Goal: Task Accomplishment & Management: Complete application form

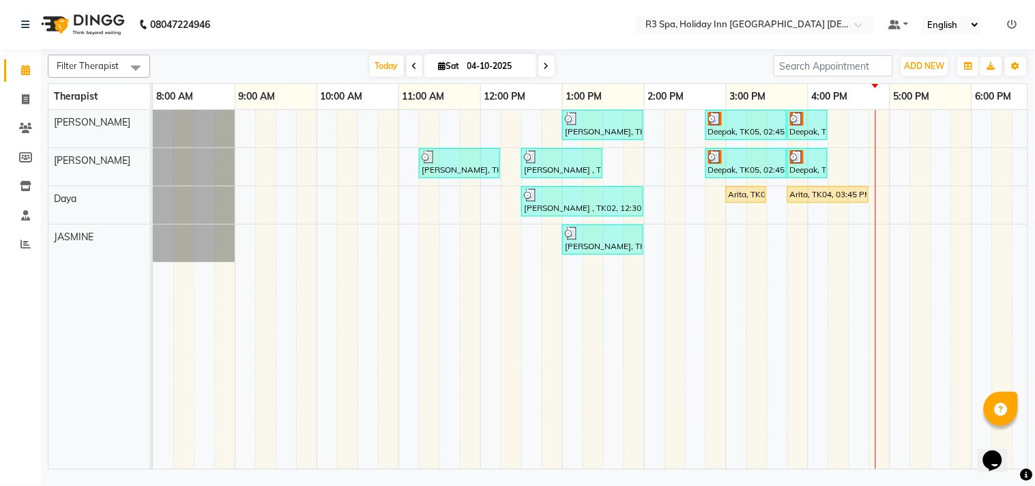
click at [826, 189] on div "Arita, TK04, 03:45 PM-04:45 PM, Hydrating Regenerative Facial - For Men" at bounding box center [827, 194] width 78 height 12
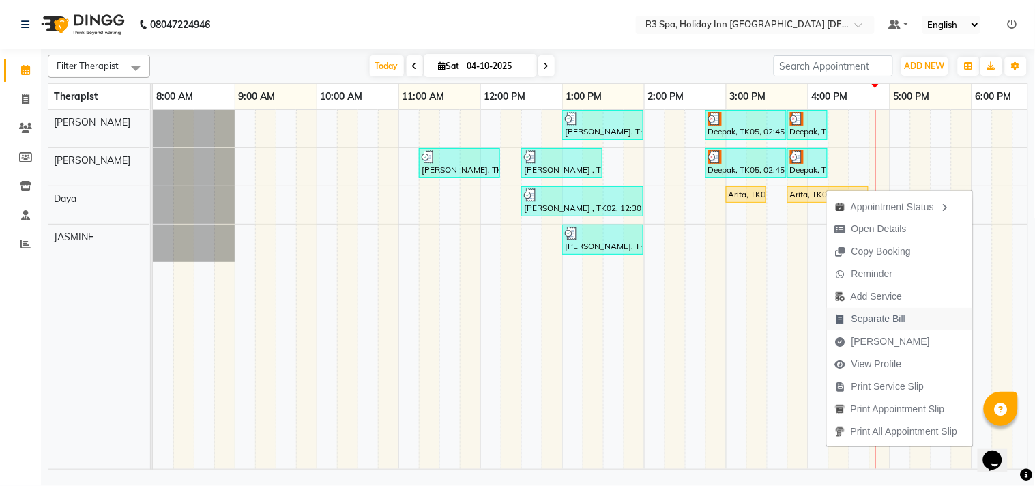
click at [887, 318] on span "Separate Bill" at bounding box center [878, 319] width 54 height 14
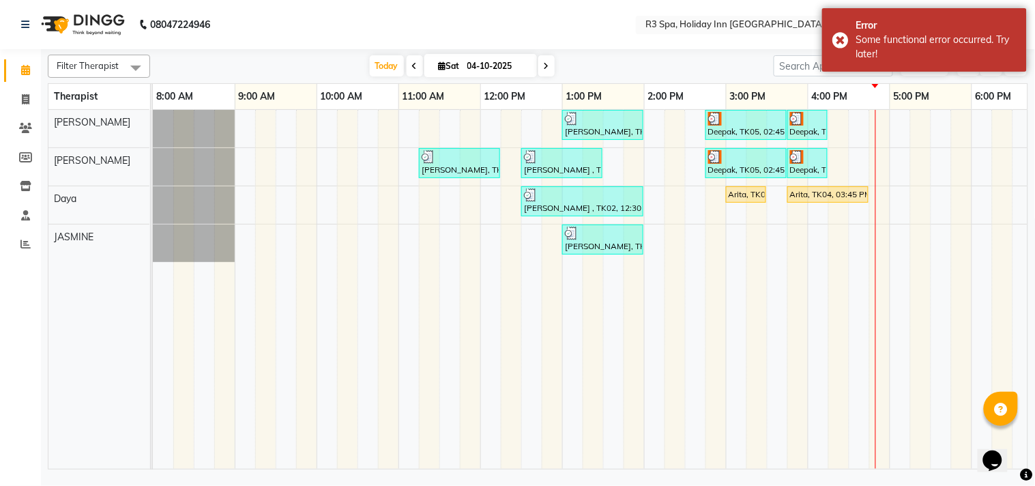
click at [835, 198] on div "Arita, TK04, 03:45 PM-04:45 PM, Hydrating Regenerative Facial - For Men" at bounding box center [827, 194] width 78 height 12
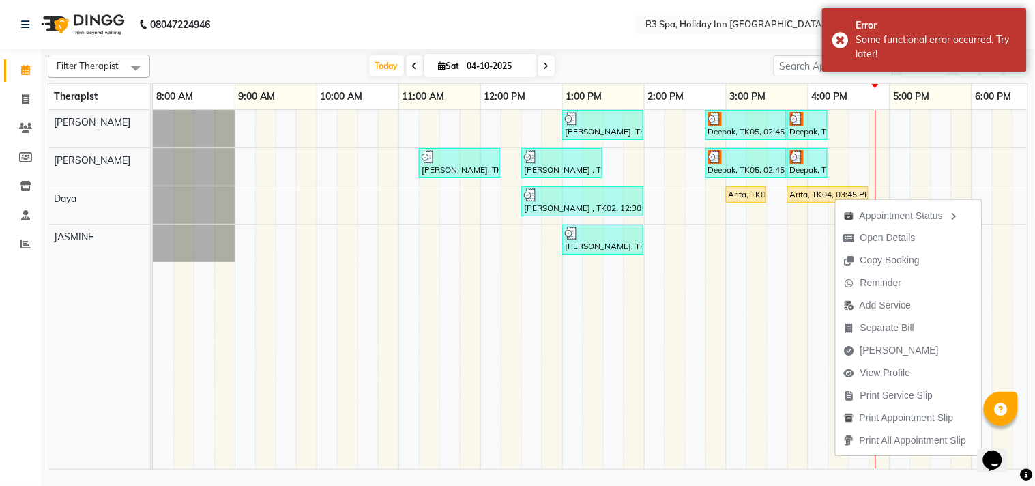
click at [822, 193] on div "Arita, TK04, 03:45 PM-04:45 PM, Hydrating Regenerative Facial - For Men" at bounding box center [827, 194] width 78 height 12
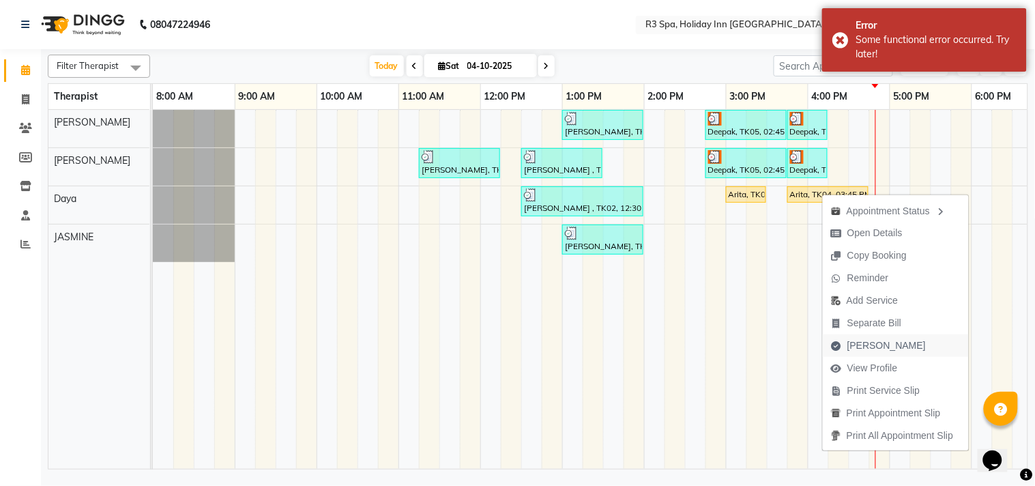
click at [857, 344] on span "[PERSON_NAME]" at bounding box center [886, 345] width 78 height 14
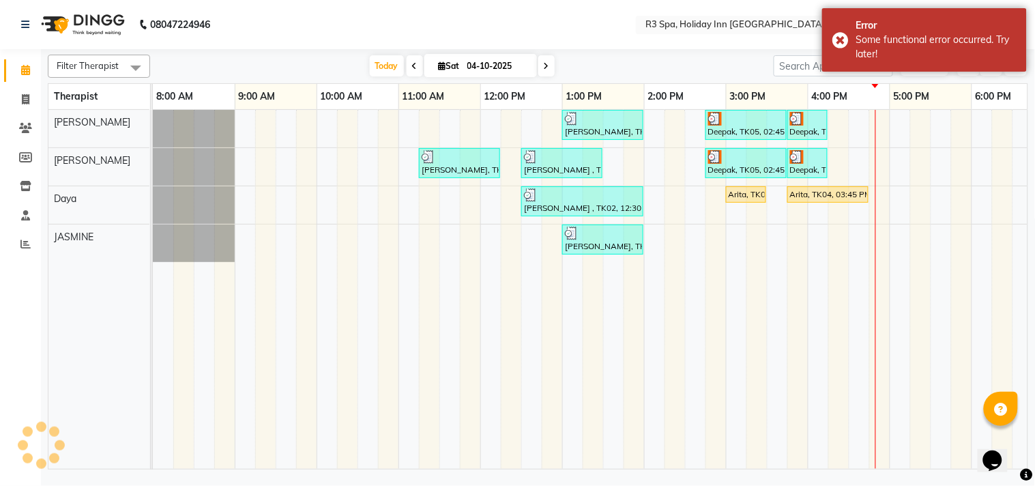
select select "7921"
select select "service"
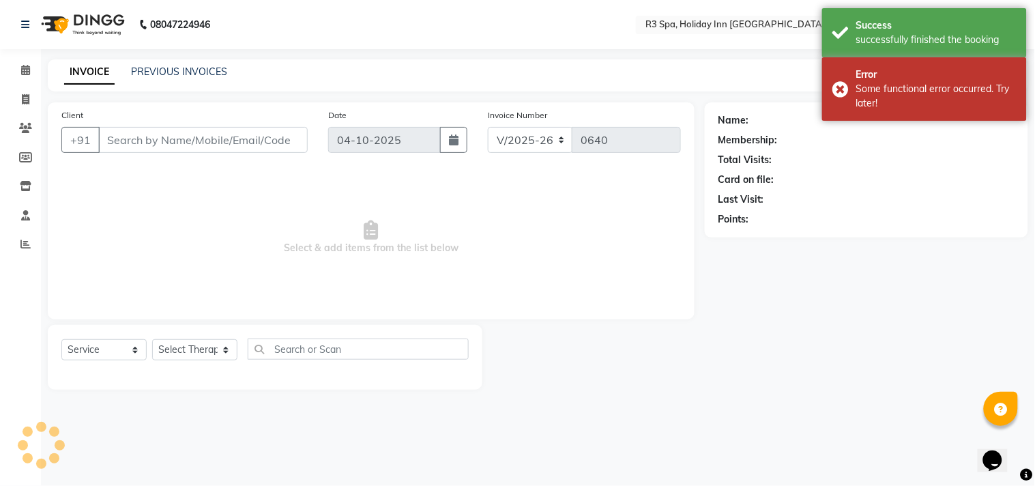
type input "98******72"
select select "71368"
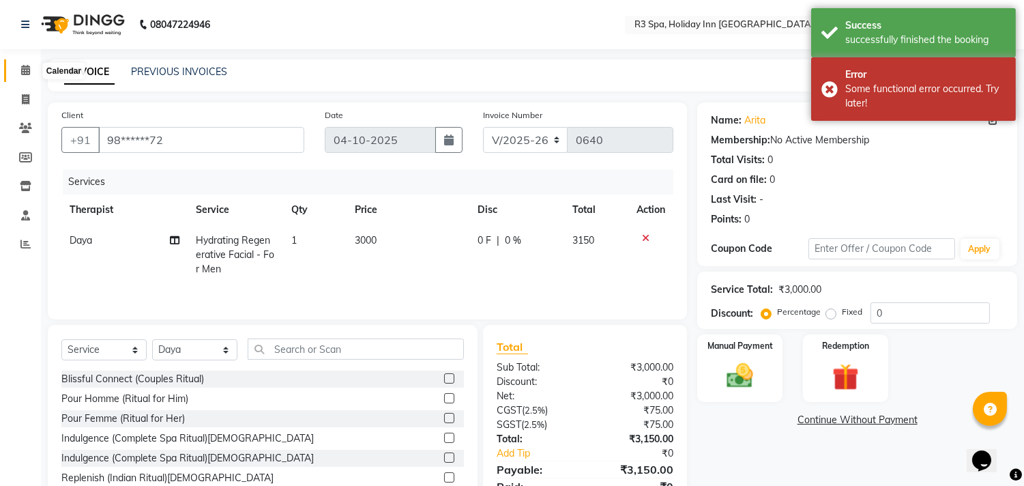
click at [26, 63] on span at bounding box center [26, 71] width 24 height 16
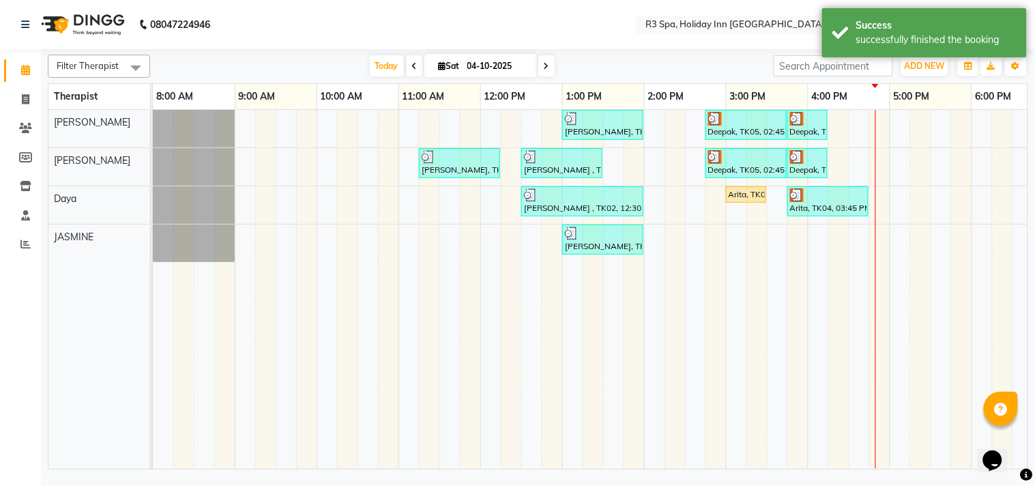
click at [748, 192] on div "Arita, TK04, 03:00 PM-03:30 PM, Exotic Indian Herbs And Spices Scrub([DEMOGRAPH…" at bounding box center [746, 194] width 38 height 12
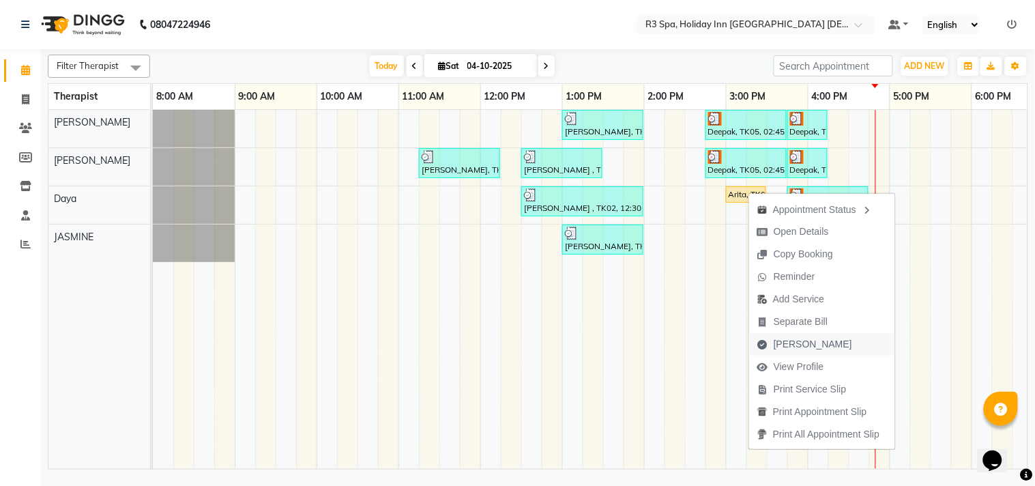
click at [784, 343] on span "[PERSON_NAME]" at bounding box center [812, 344] width 78 height 14
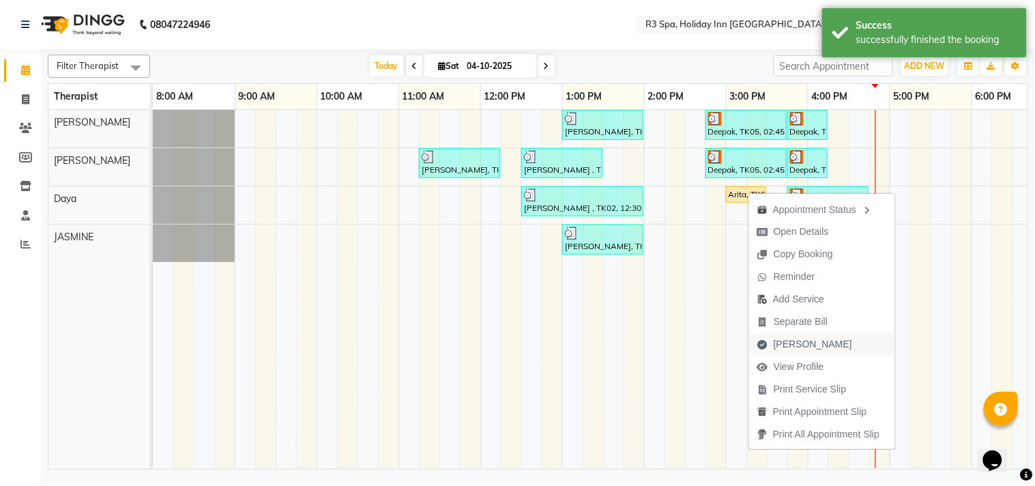
select select "service"
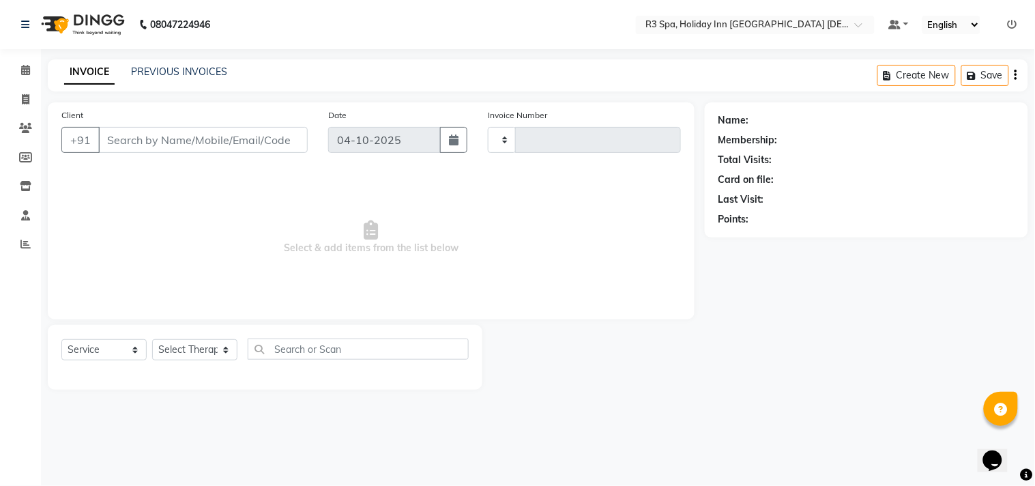
type input "0640"
select select "7921"
type input "98******72"
select select "71368"
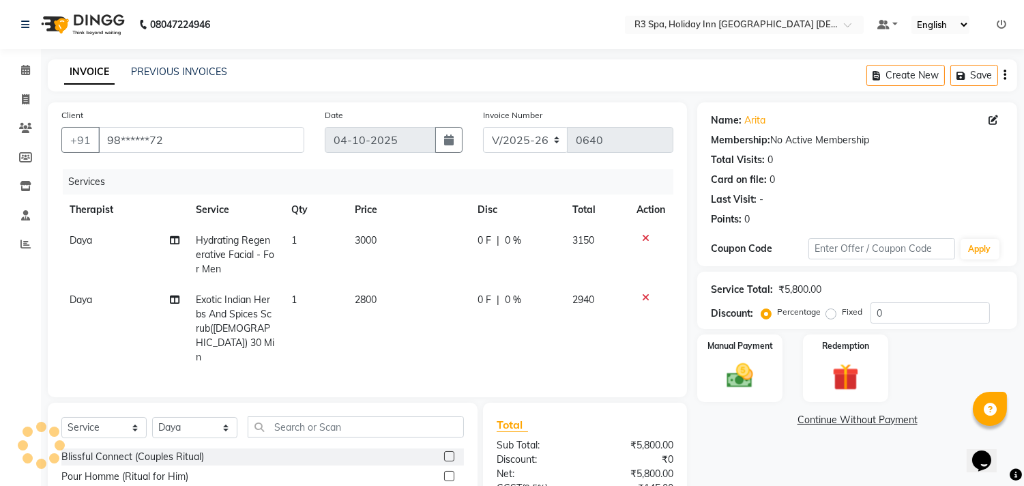
scroll to position [135, 0]
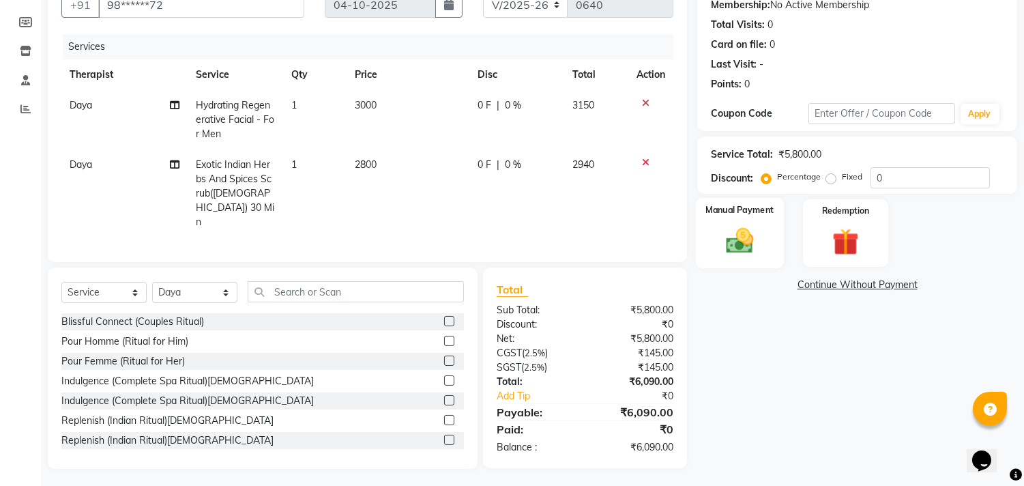
click at [757, 228] on img at bounding box center [739, 241] width 45 height 32
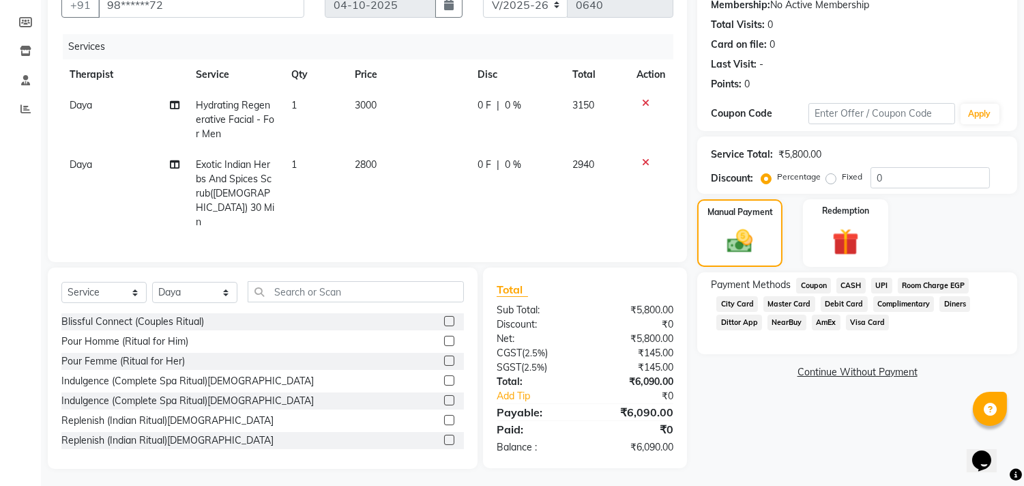
click at [927, 286] on span "Room Charge EGP" at bounding box center [933, 286] width 72 height 16
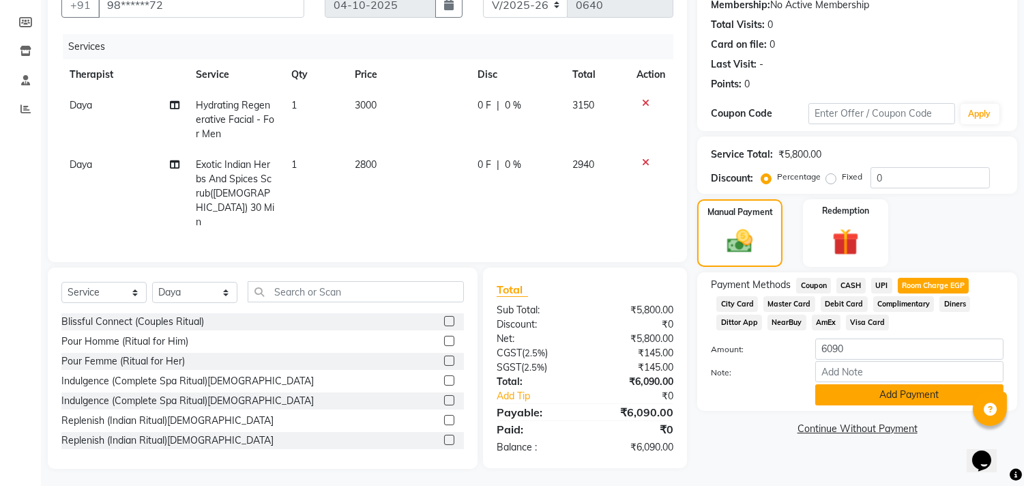
click at [908, 393] on button "Add Payment" at bounding box center [909, 394] width 188 height 21
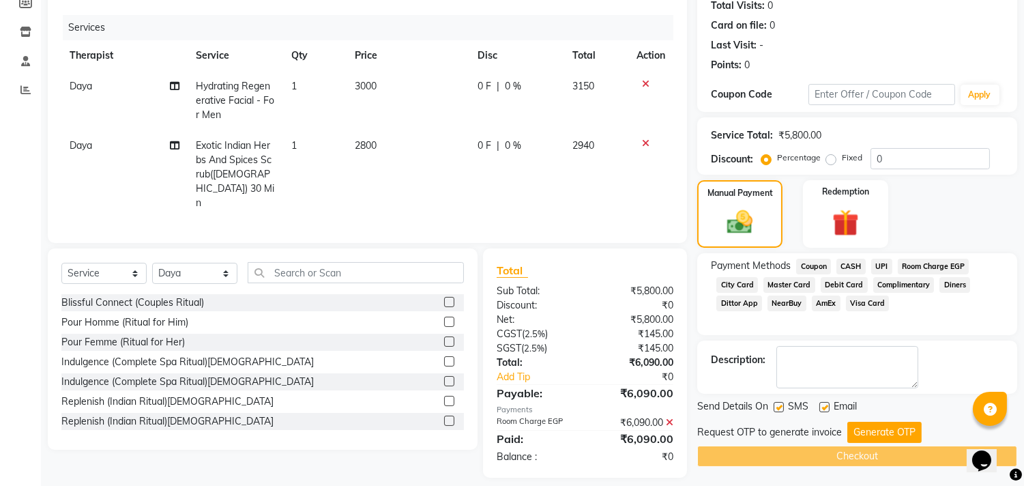
scroll to position [164, 0]
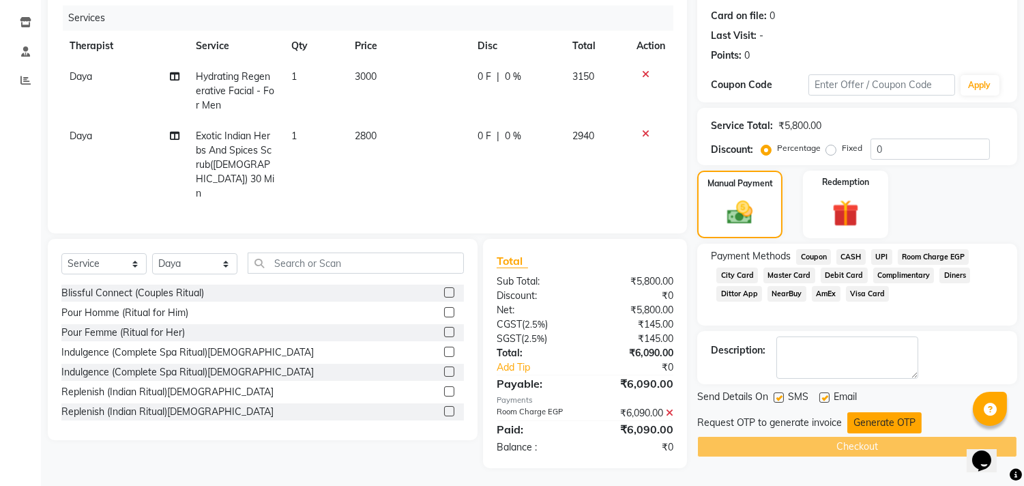
click at [873, 414] on button "Generate OTP" at bounding box center [884, 422] width 74 height 21
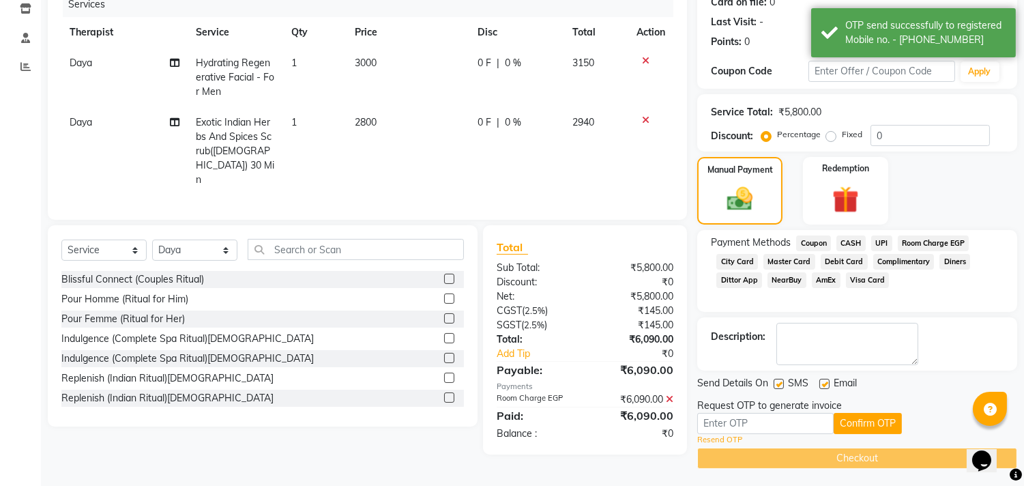
scroll to position [181, 0]
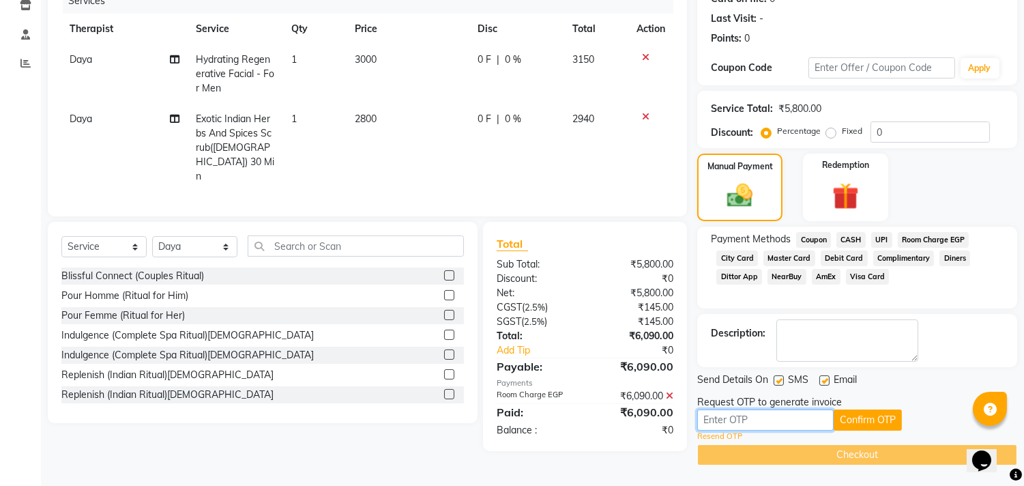
click at [717, 421] on input "text" at bounding box center [765, 419] width 136 height 21
type input "1842"
click at [859, 409] on button "Confirm OTP" at bounding box center [867, 419] width 68 height 21
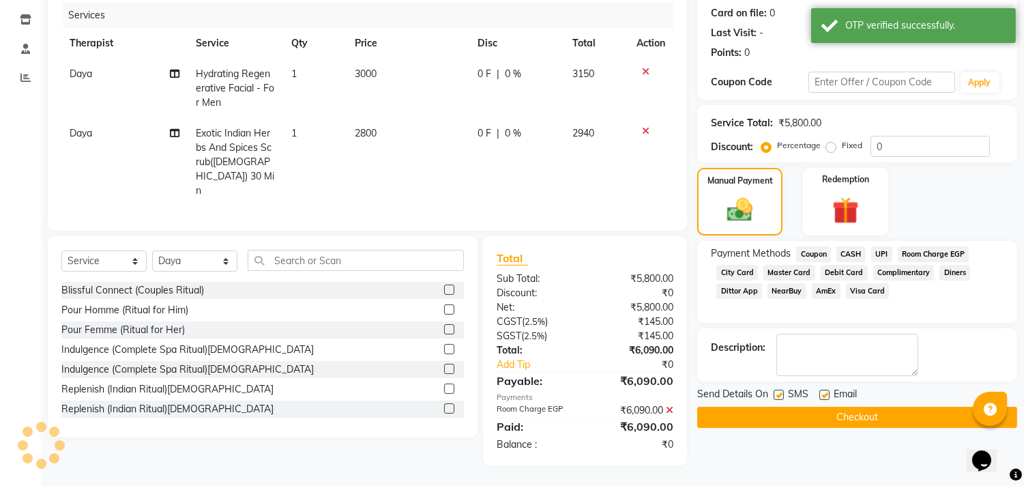
scroll to position [164, 0]
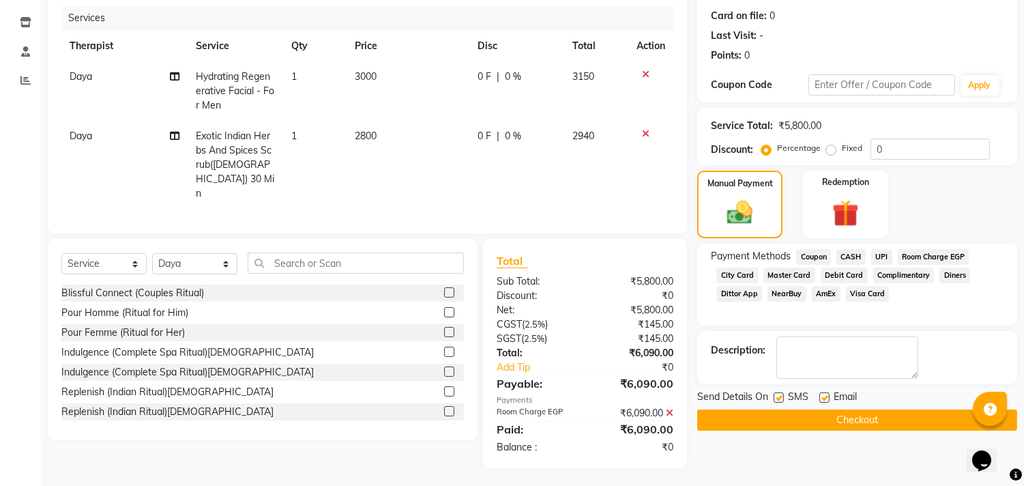
click at [815, 412] on button "Checkout" at bounding box center [857, 419] width 320 height 21
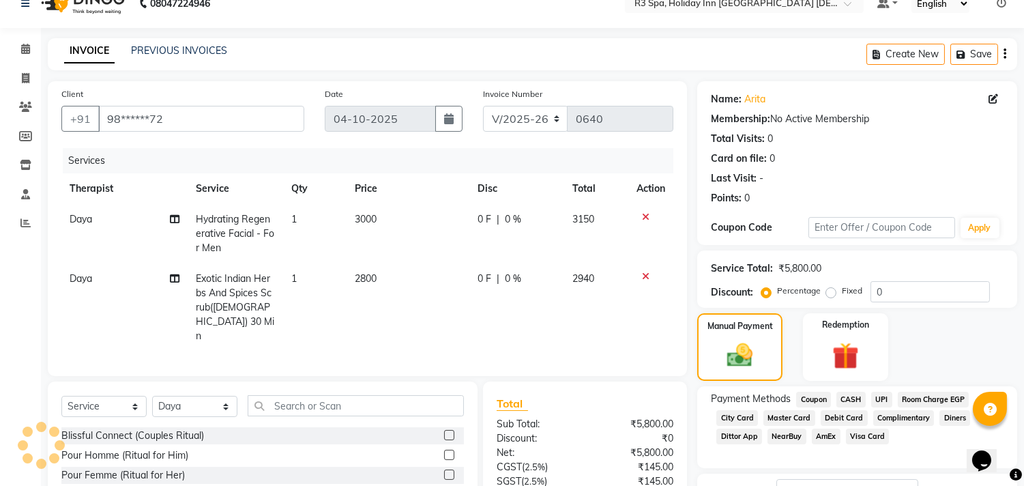
scroll to position [0, 0]
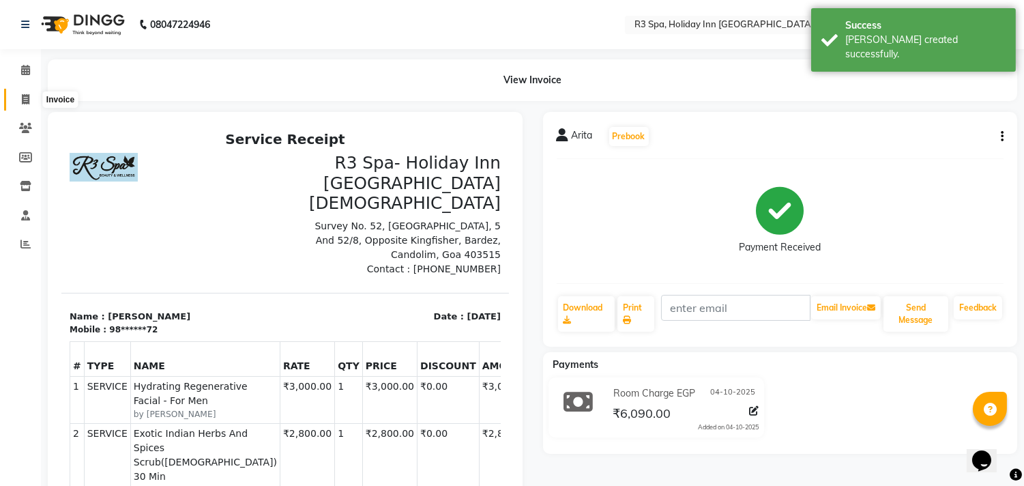
click at [22, 97] on icon at bounding box center [26, 99] width 8 height 10
select select "service"
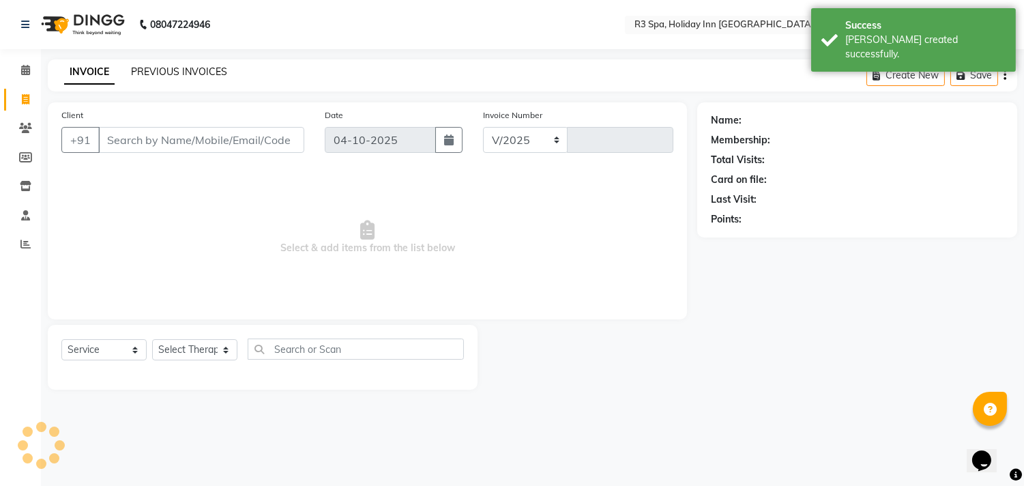
select select "7921"
type input "0641"
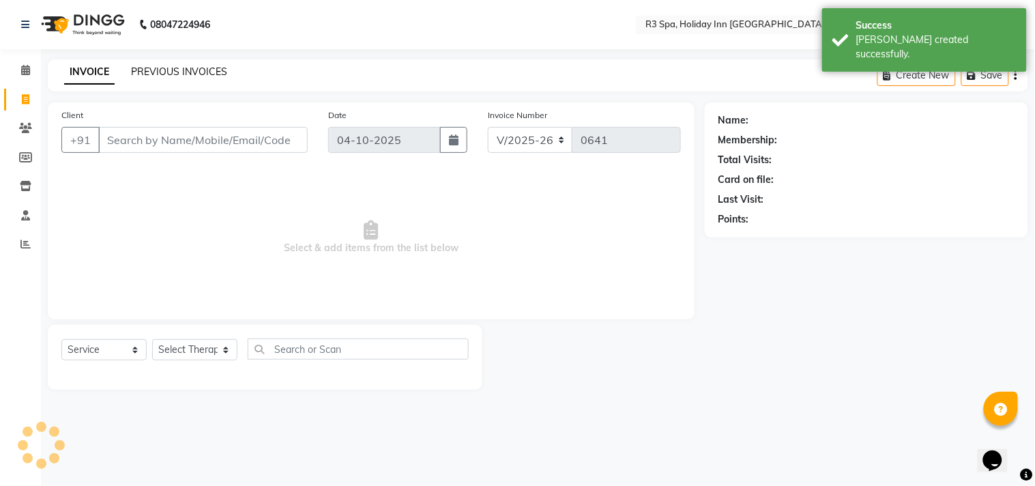
click at [187, 69] on link "PREVIOUS INVOICES" at bounding box center [179, 71] width 96 height 12
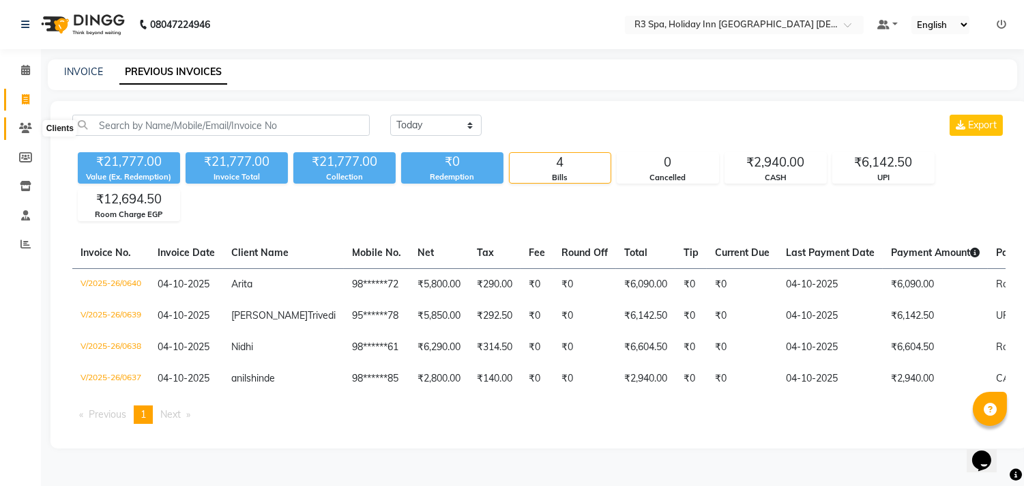
click at [24, 124] on icon at bounding box center [25, 128] width 13 height 10
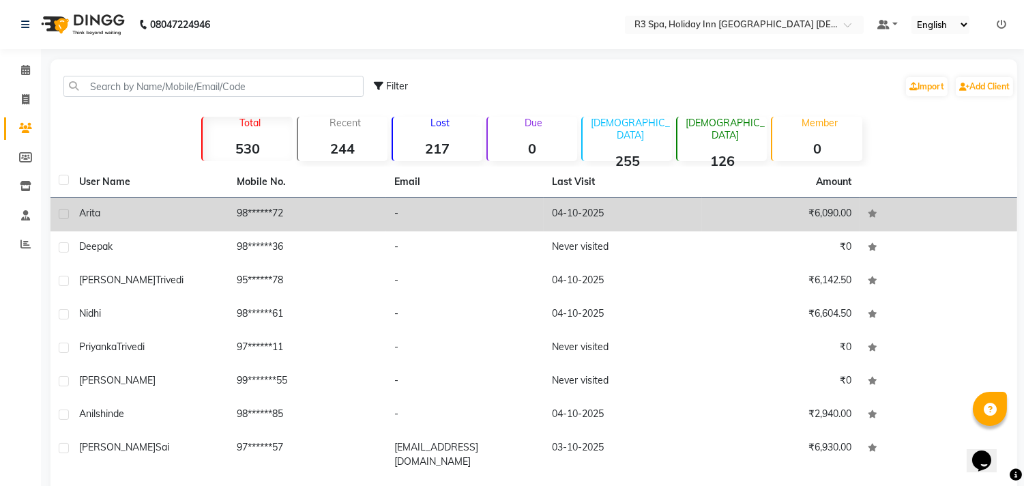
click at [342, 213] on td "98******72" at bounding box center [307, 214] width 158 height 33
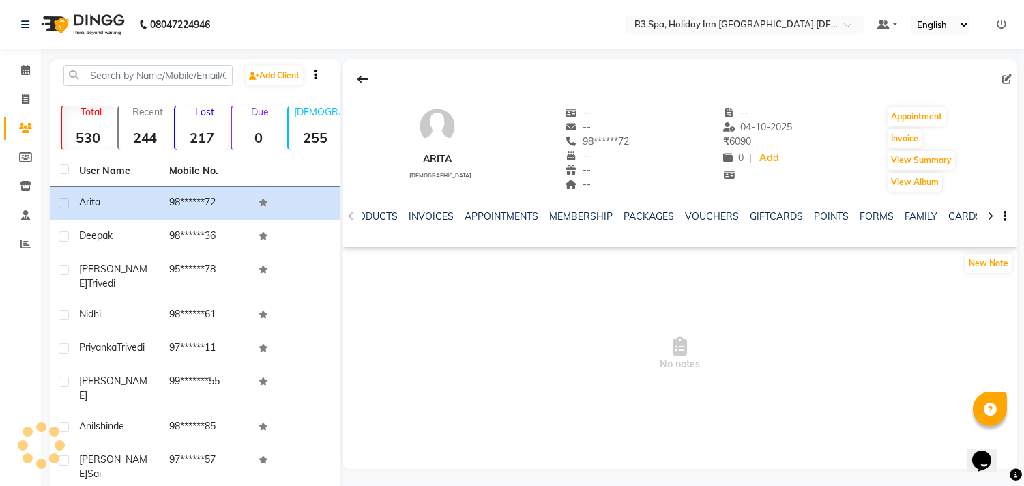
scroll to position [0, 251]
click at [803, 217] on link "FORMS" at bounding box center [816, 216] width 34 height 12
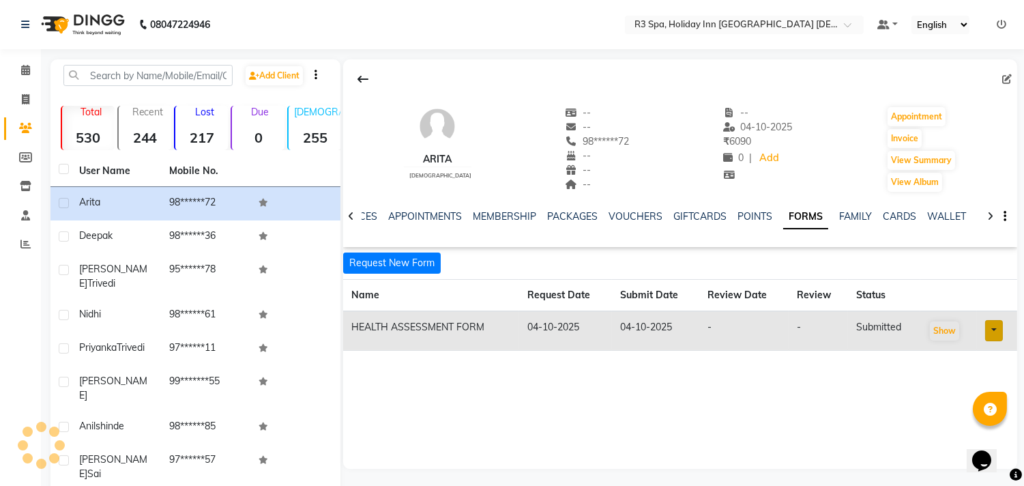
scroll to position [0, 128]
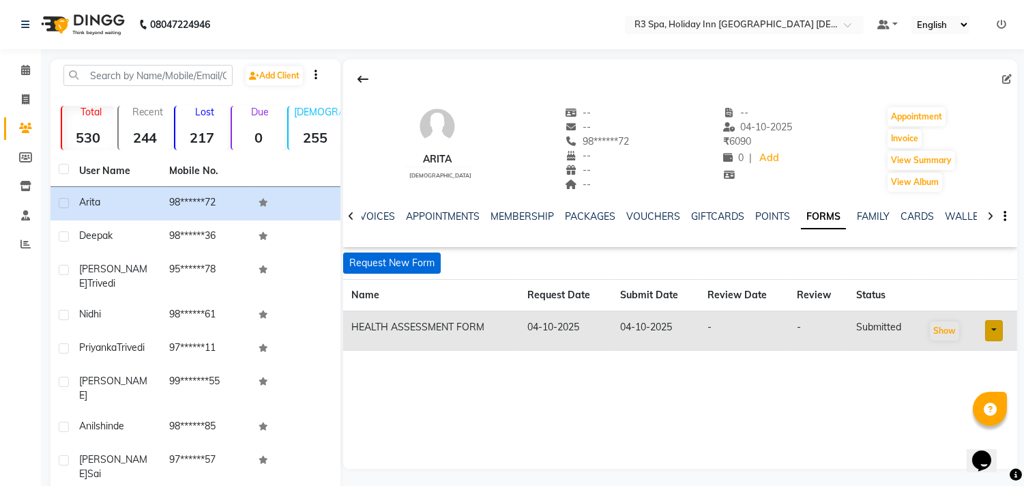
click at [406, 256] on button "Request New Form" at bounding box center [392, 262] width 98 height 21
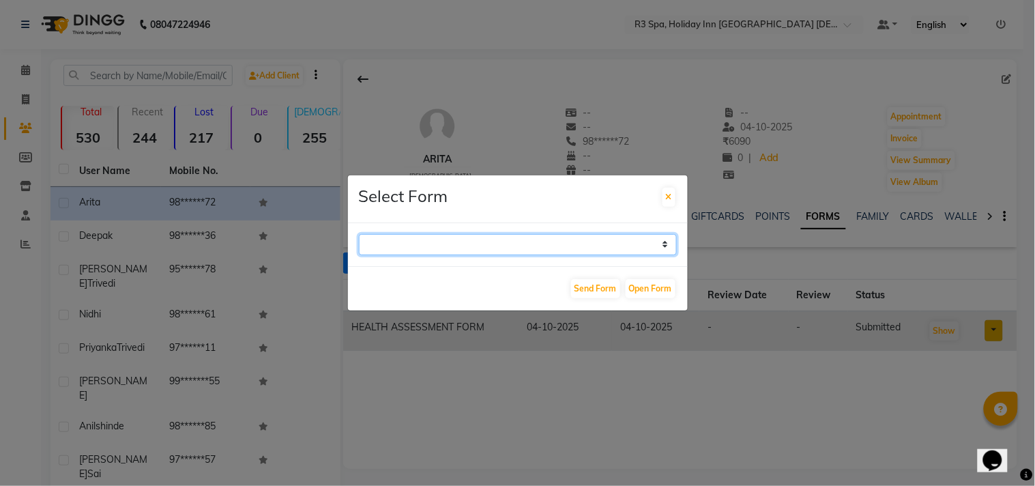
click at [584, 240] on select "GUEST FEEDBACK FORM HEALTH ASSESSMENT FORM" at bounding box center [518, 244] width 318 height 21
select select "205"
click at [359, 234] on select "GUEST FEEDBACK FORM HEALTH ASSESSMENT FORM" at bounding box center [518, 244] width 318 height 21
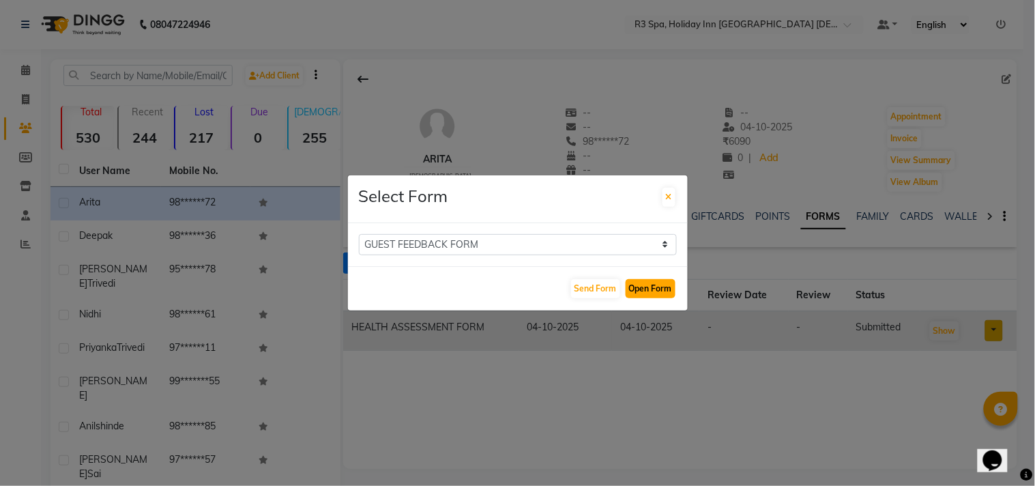
click at [650, 288] on button "Open Form" at bounding box center [650, 288] width 50 height 19
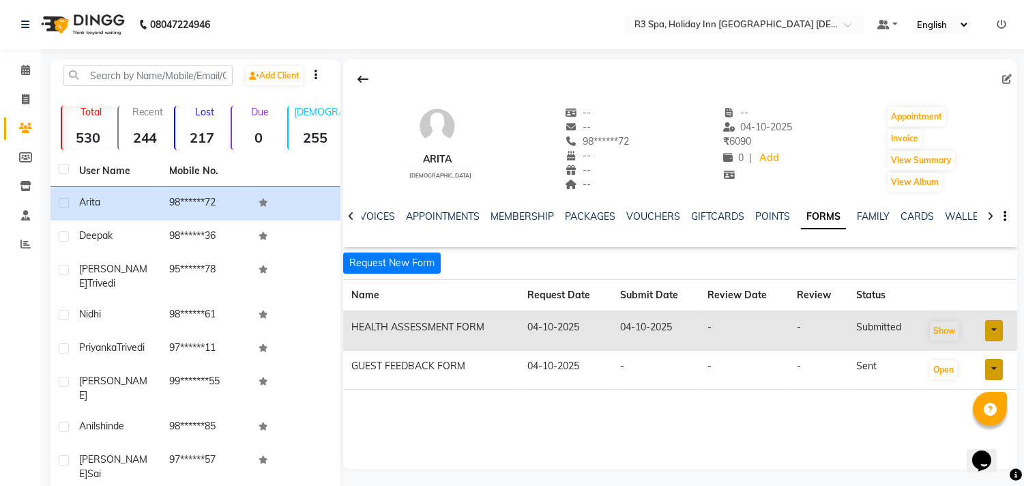
scroll to position [0, 121]
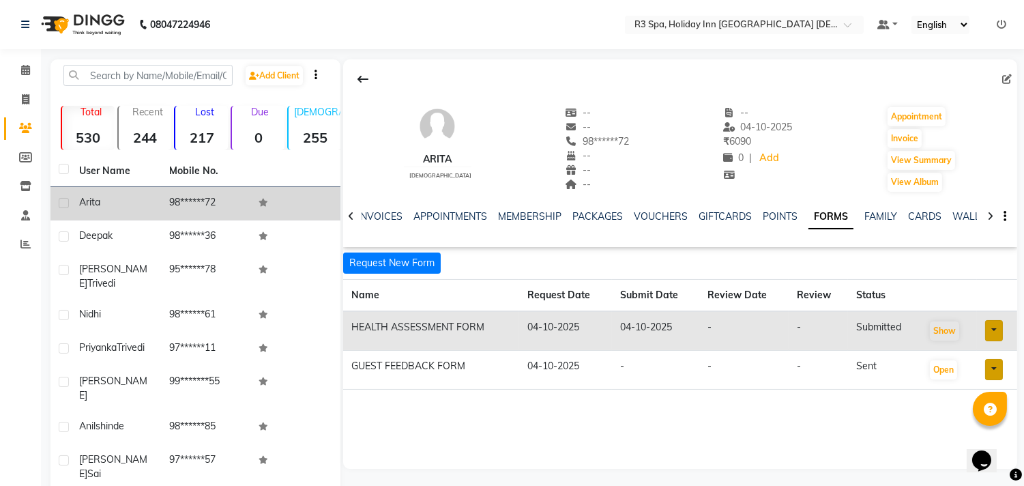
click at [187, 200] on td "98******72" at bounding box center [206, 203] width 90 height 33
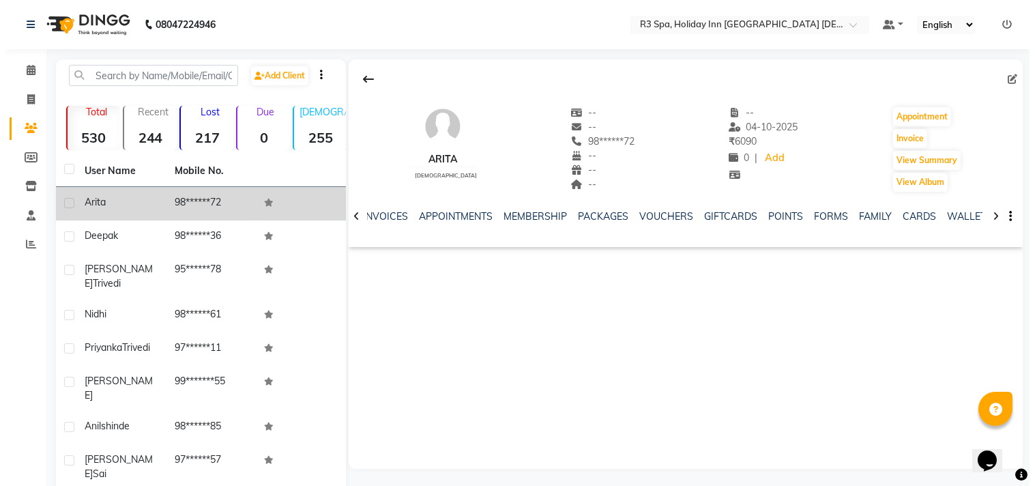
scroll to position [0, 118]
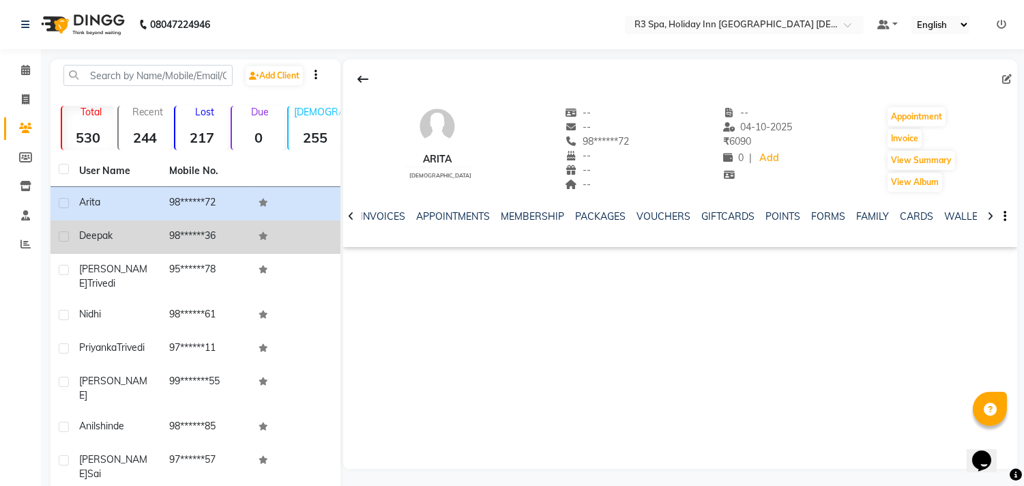
click at [233, 242] on td "98******36" at bounding box center [206, 236] width 90 height 33
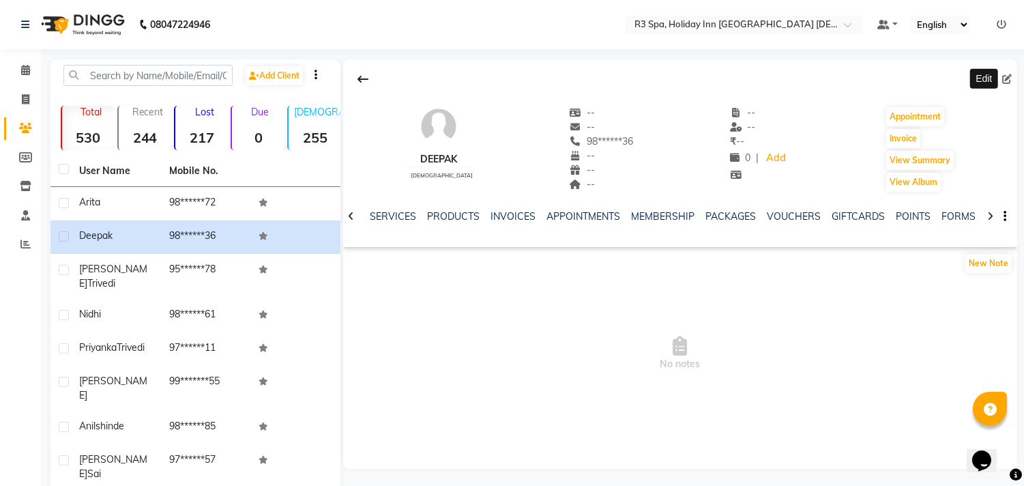
click at [1004, 79] on icon at bounding box center [1007, 79] width 10 height 10
select select "[DEMOGRAPHIC_DATA]"
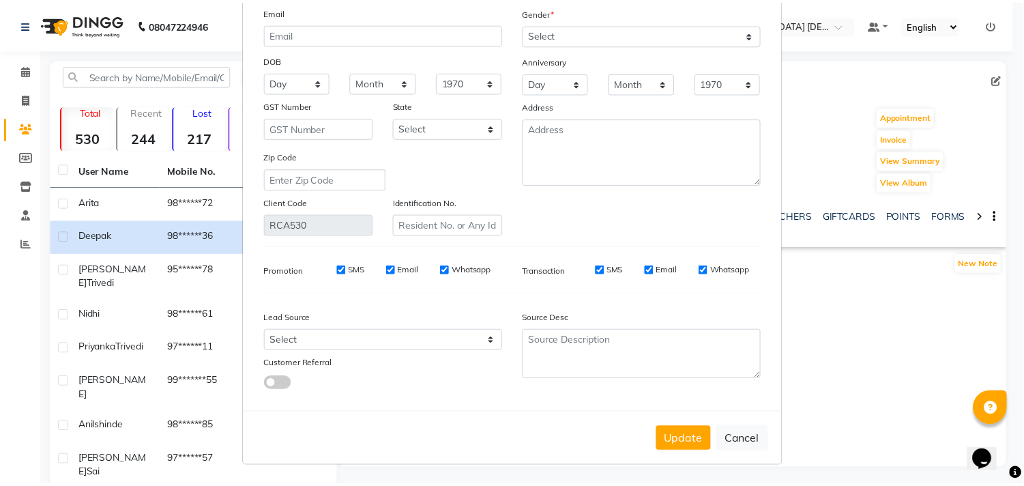
scroll to position [121, 0]
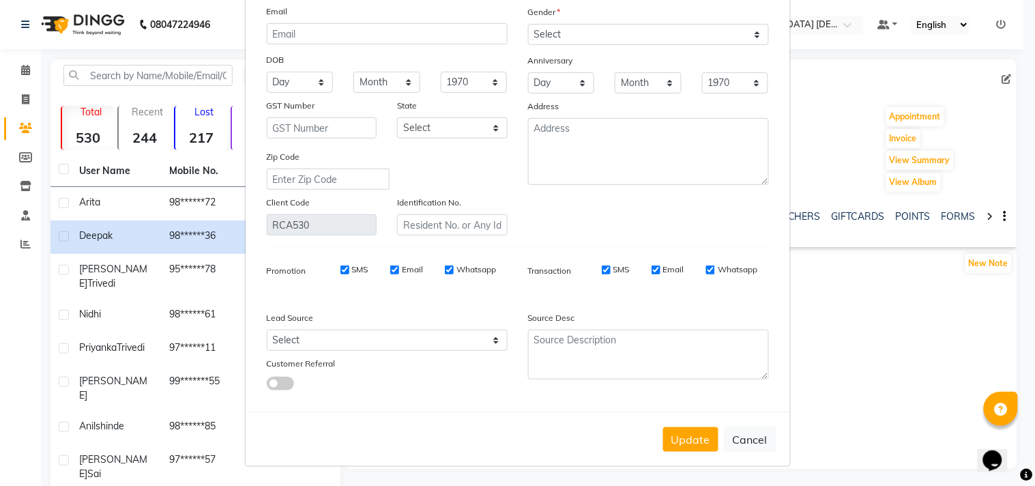
drag, startPoint x: 739, startPoint y: 441, endPoint x: 624, endPoint y: 439, distance: 114.6
click at [739, 441] on button "Cancel" at bounding box center [750, 439] width 53 height 26
select select
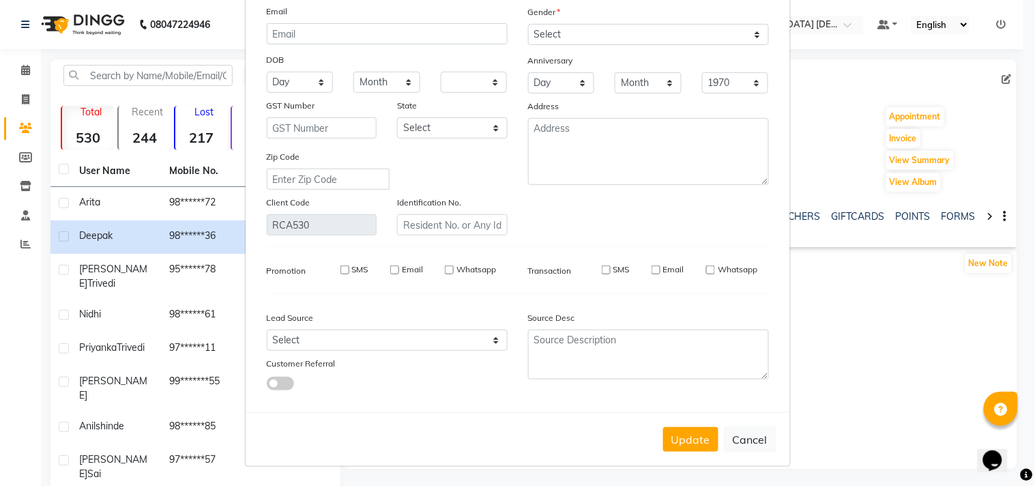
select select
checkbox input "false"
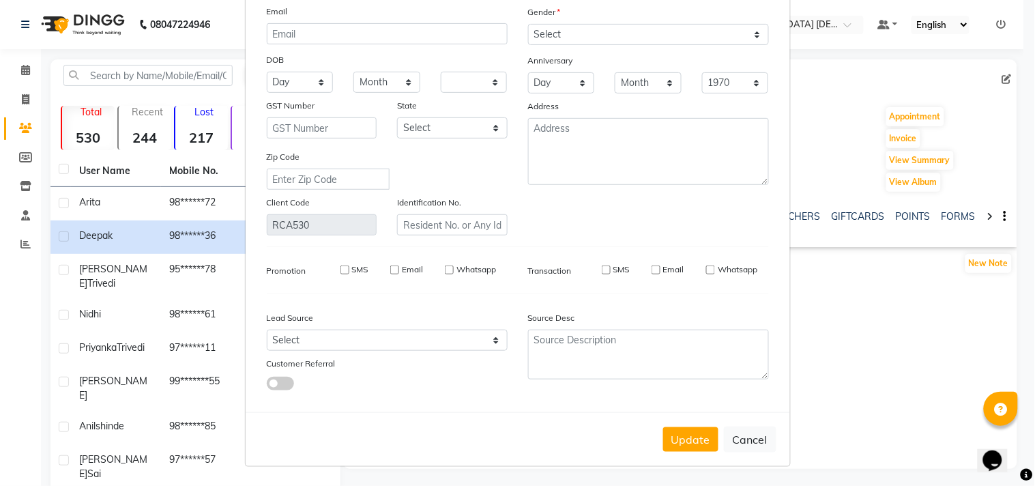
checkbox input "false"
